Goal: Find contact information: Find contact information

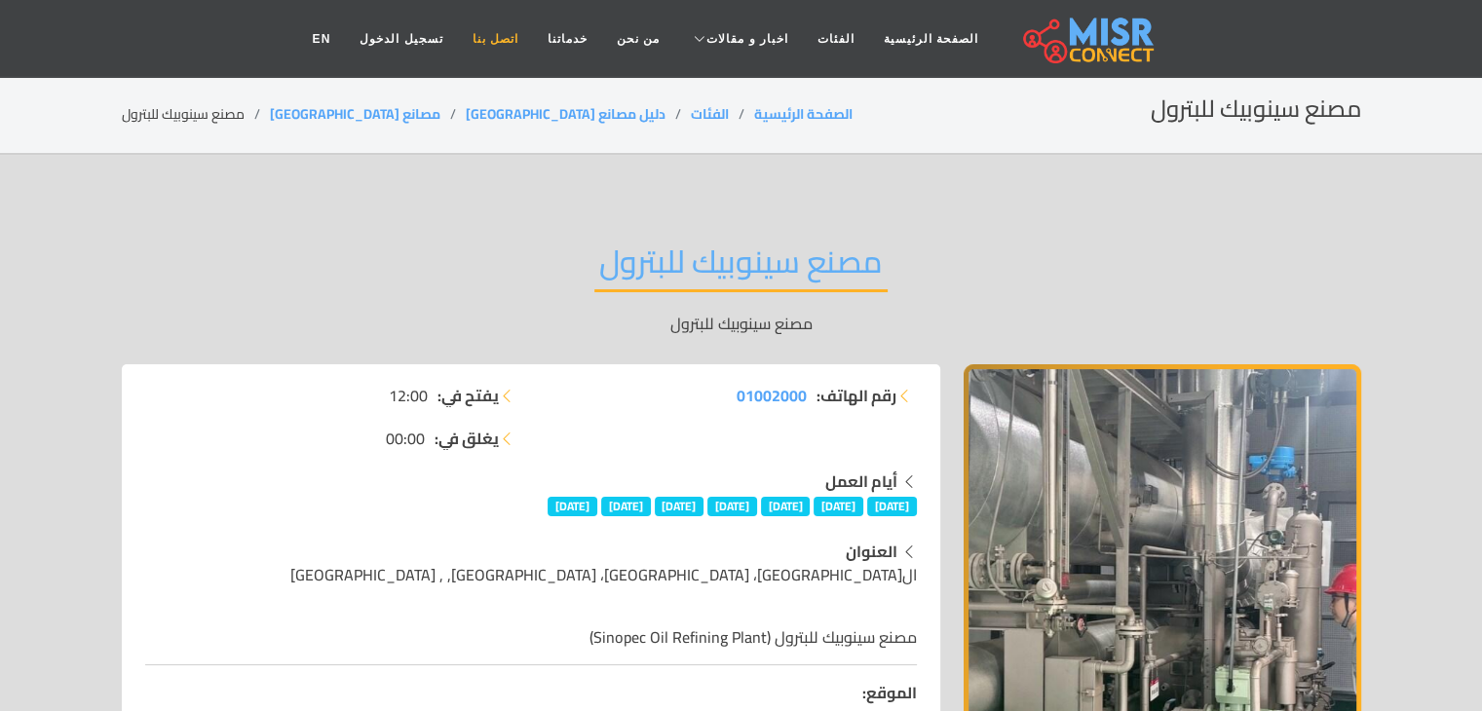
click at [514, 36] on link "اتصل بنا" at bounding box center [495, 38] width 75 height 37
